Goal: Transaction & Acquisition: Download file/media

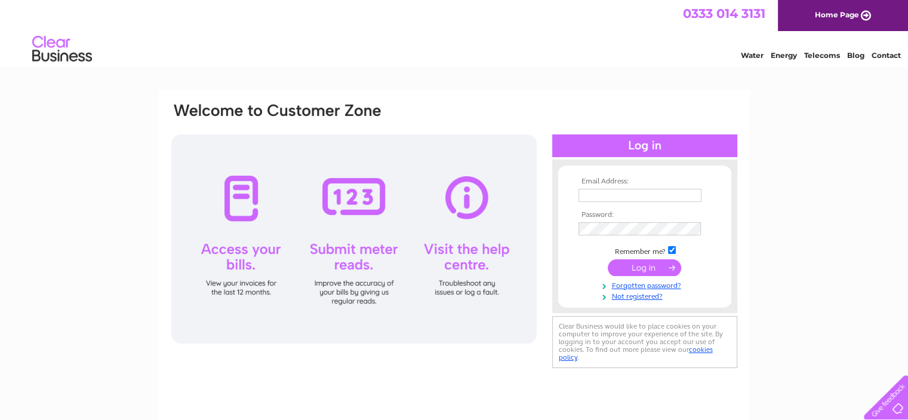
type input "tesfityohannes1@gmail.com"
click at [649, 269] on input "submit" at bounding box center [644, 267] width 73 height 17
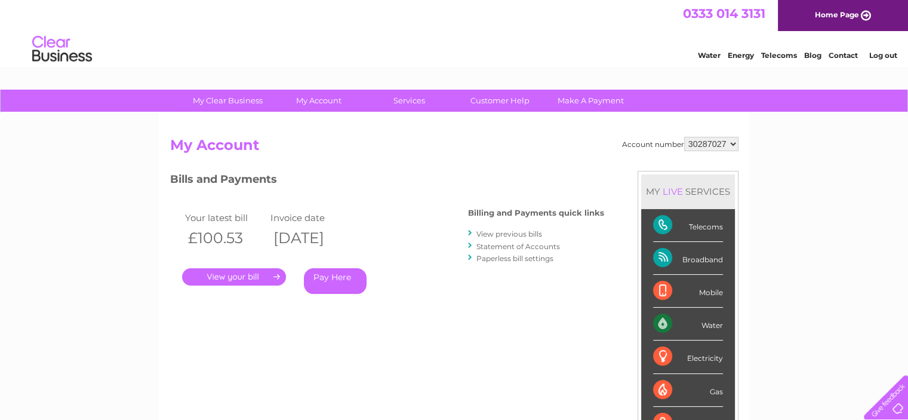
click at [506, 235] on link "View previous bills" at bounding box center [509, 233] width 66 height 9
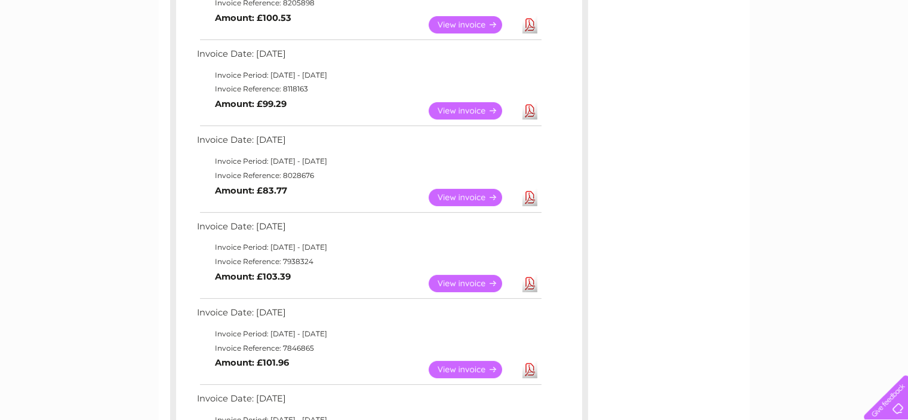
scroll to position [266, 0]
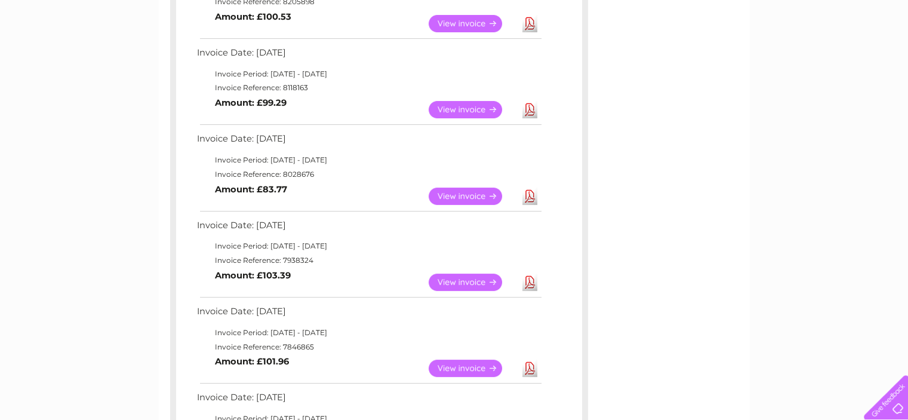
click at [534, 283] on link "Download" at bounding box center [529, 281] width 15 height 17
click at [526, 195] on link "Download" at bounding box center [529, 195] width 15 height 17
click at [531, 112] on link "Download" at bounding box center [529, 109] width 15 height 17
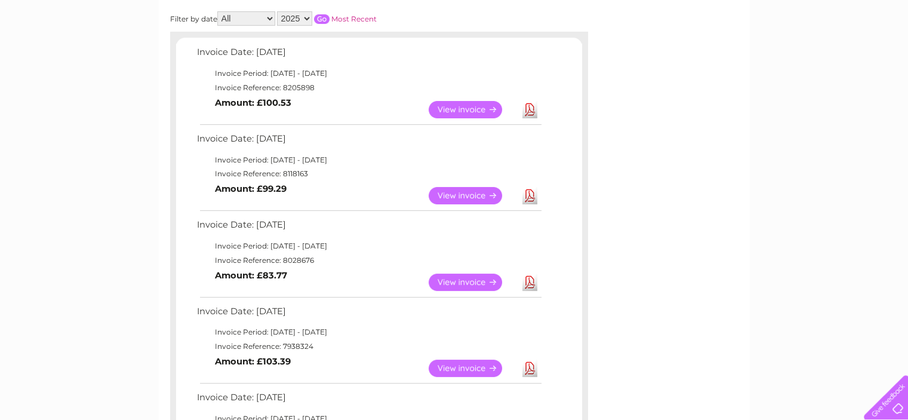
scroll to position [178, 0]
